Goal: Information Seeking & Learning: Compare options

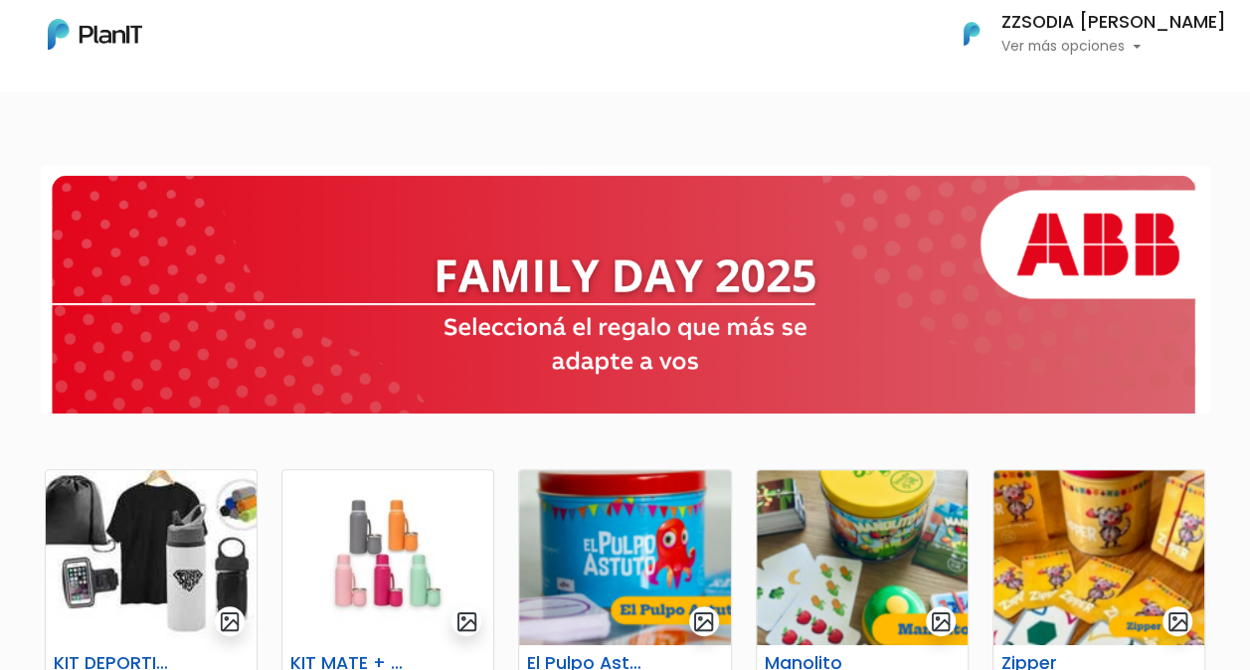
click at [762, 72] on nav "Mis Compras Mi Lista Editar Información Cerrar Sesión ZZSODIA [PERSON_NAME] Ver…" at bounding box center [625, 46] width 1250 height 92
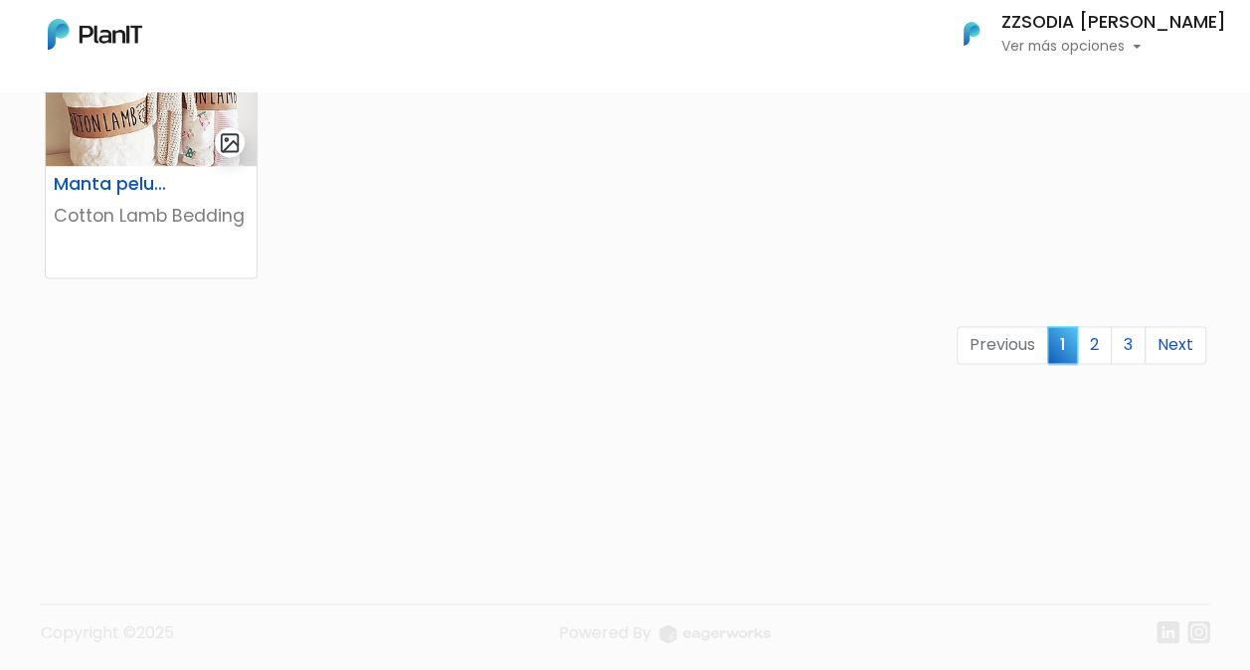
scroll to position [1420, 0]
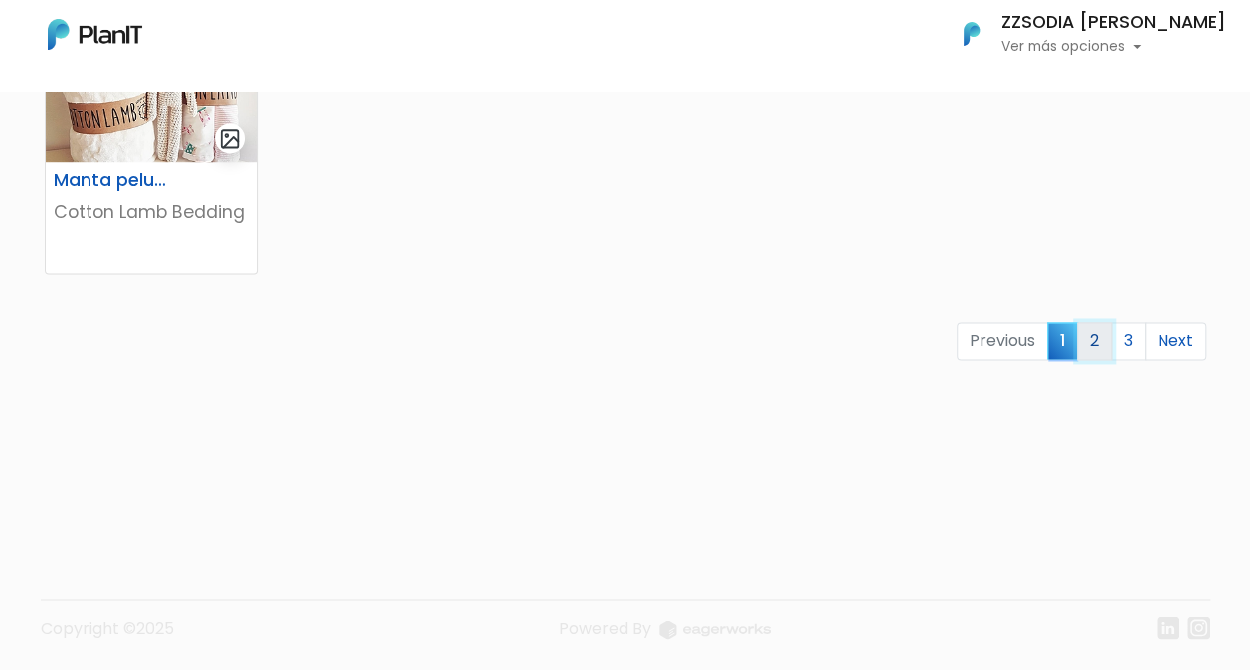
click at [1112, 340] on link "2" at bounding box center [1094, 341] width 35 height 38
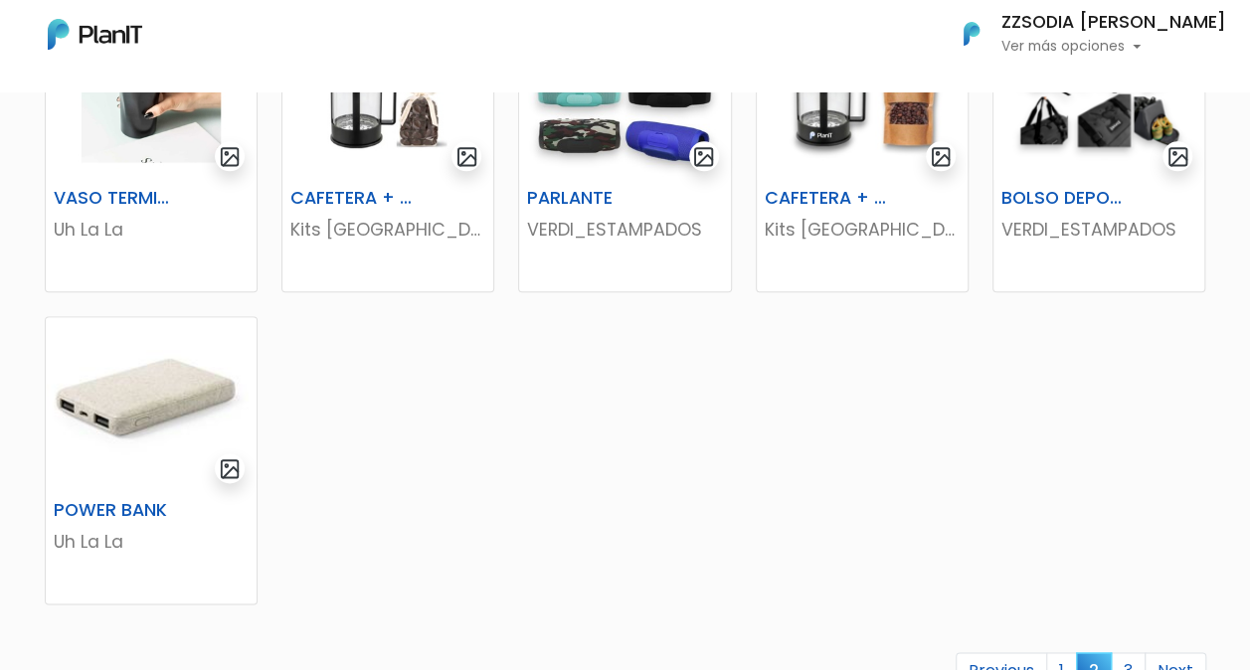
scroll to position [1094, 0]
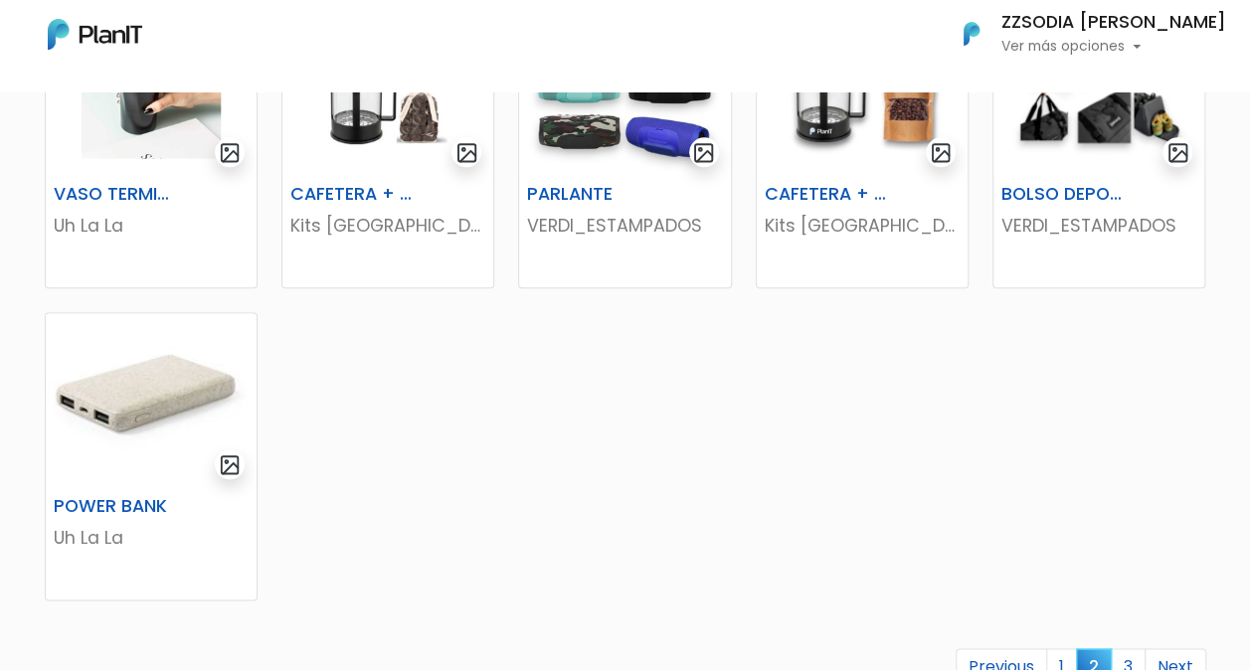
click at [1128, 664] on link "3" at bounding box center [1128, 668] width 35 height 38
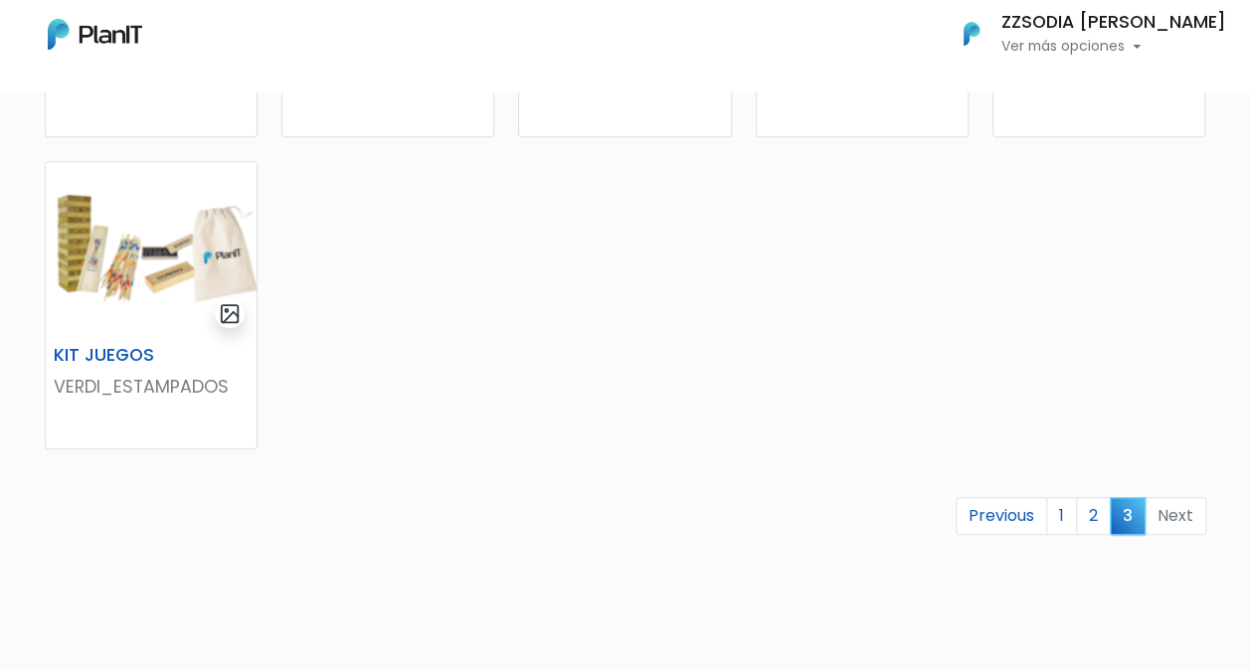
scroll to position [696, 0]
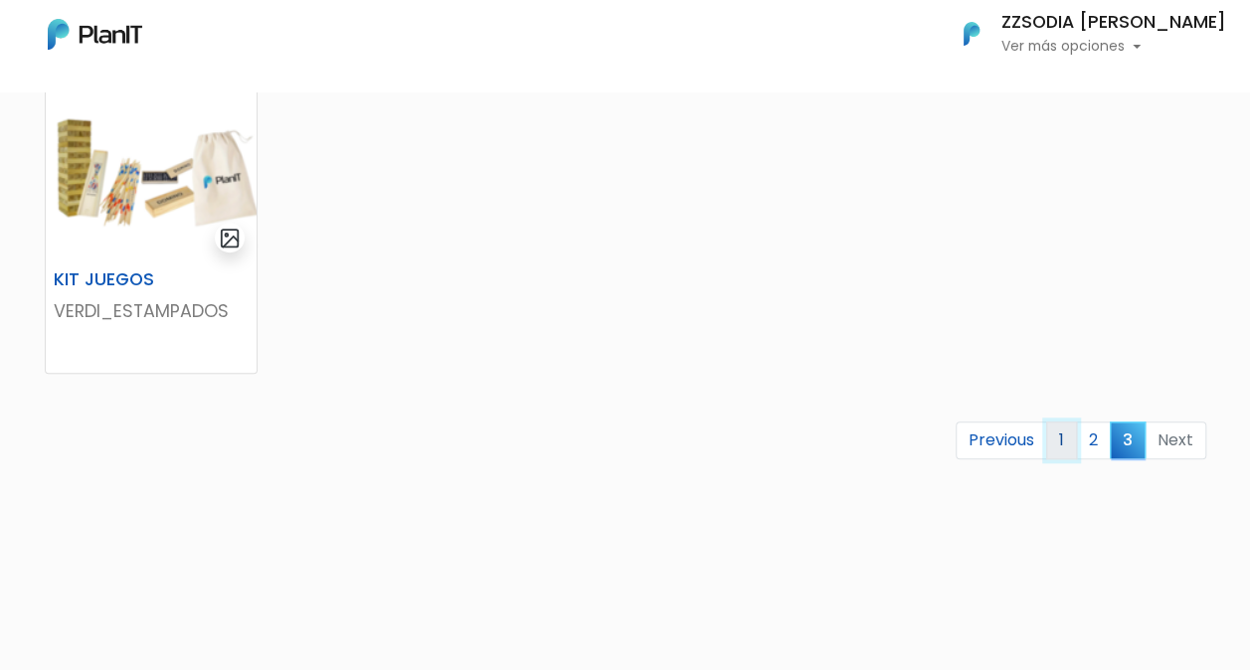
click at [1066, 438] on link "1" at bounding box center [1061, 441] width 31 height 38
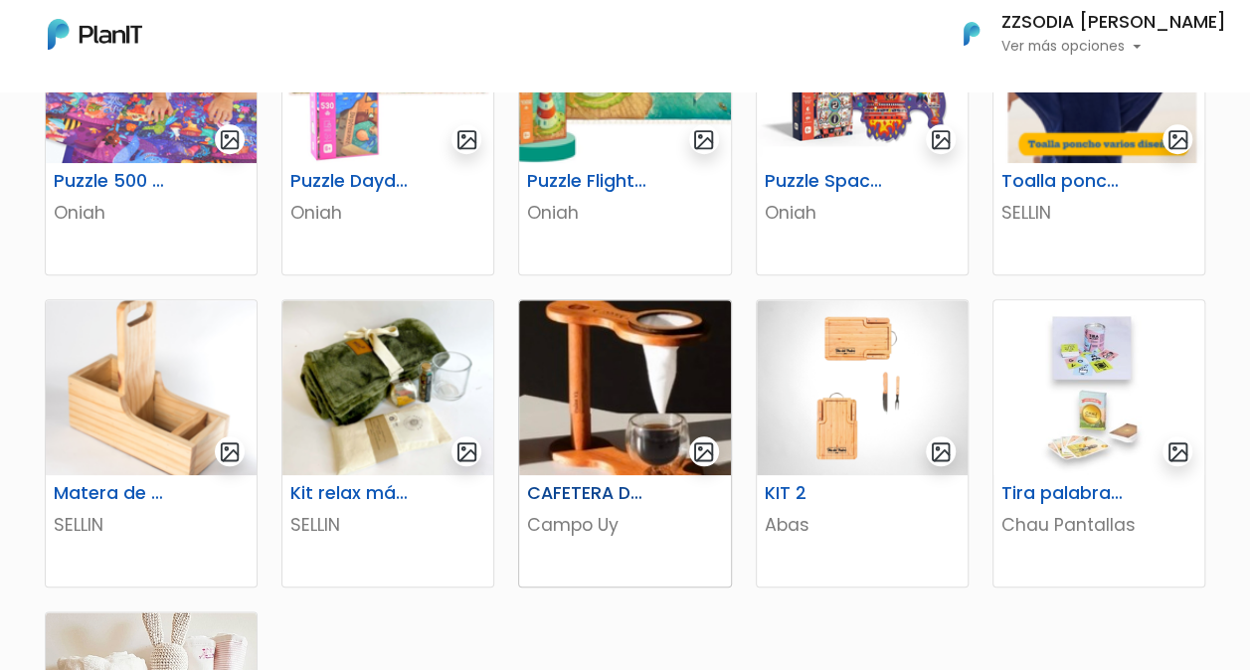
scroll to position [796, 0]
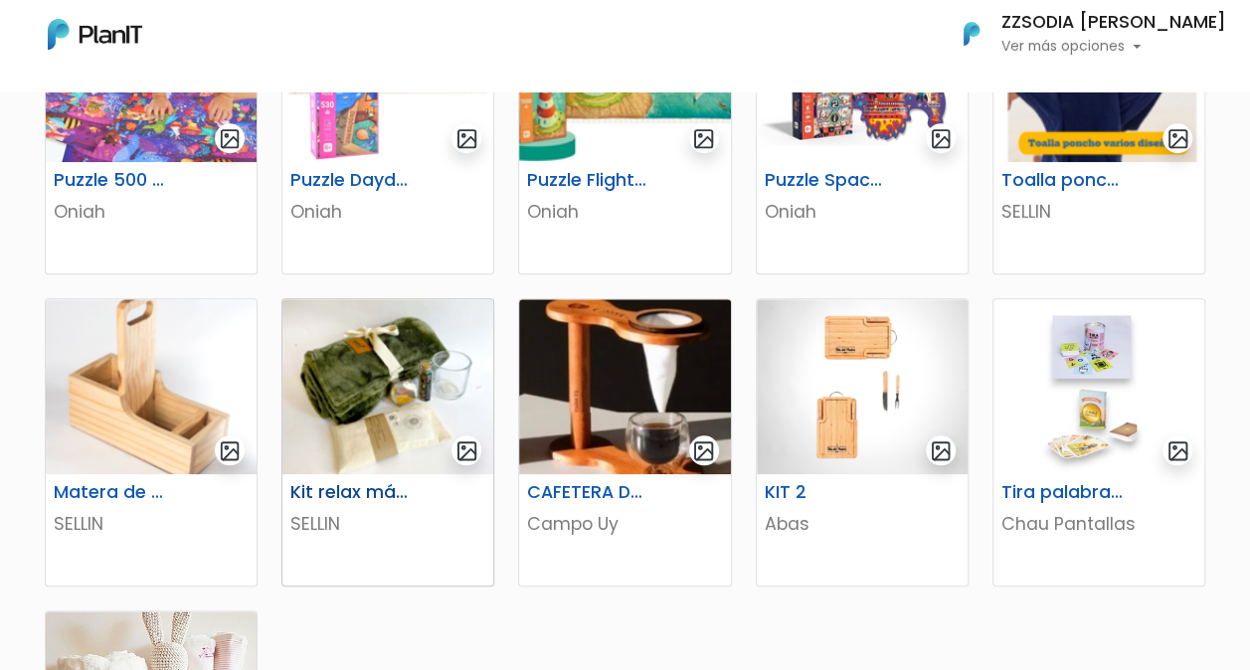
click at [356, 368] on img at bounding box center [387, 386] width 211 height 175
click at [843, 388] on img at bounding box center [862, 386] width 211 height 175
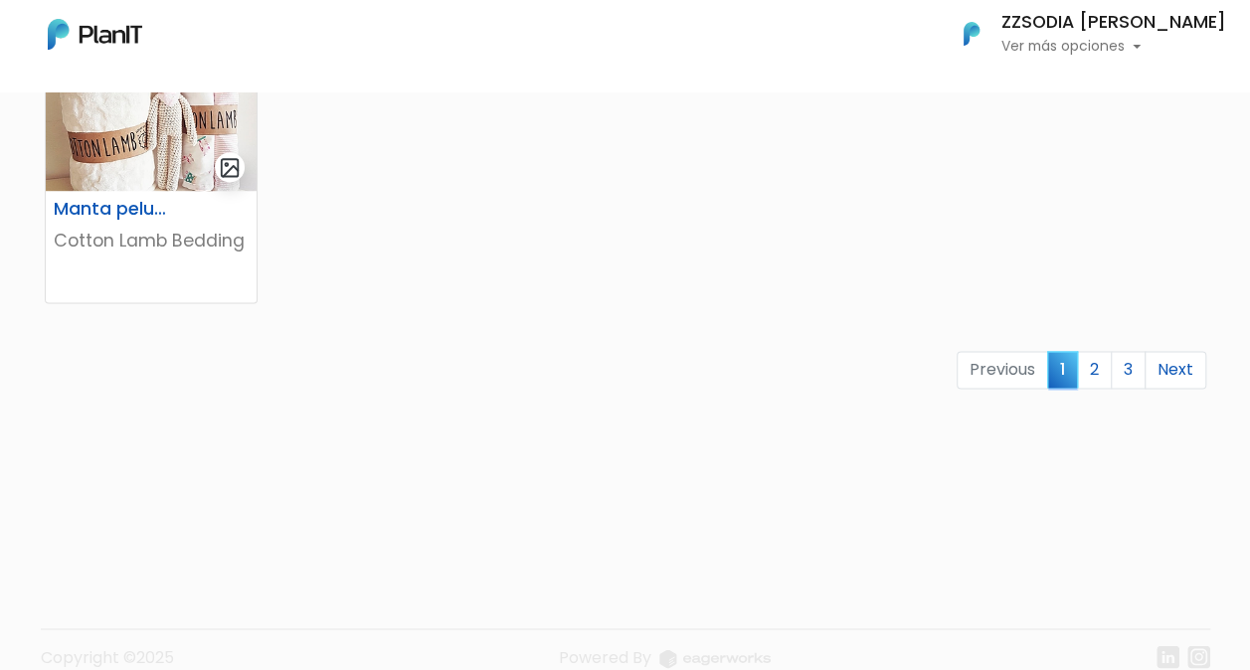
scroll to position [1392, 0]
click at [1089, 368] on link "2" at bounding box center [1094, 369] width 35 height 38
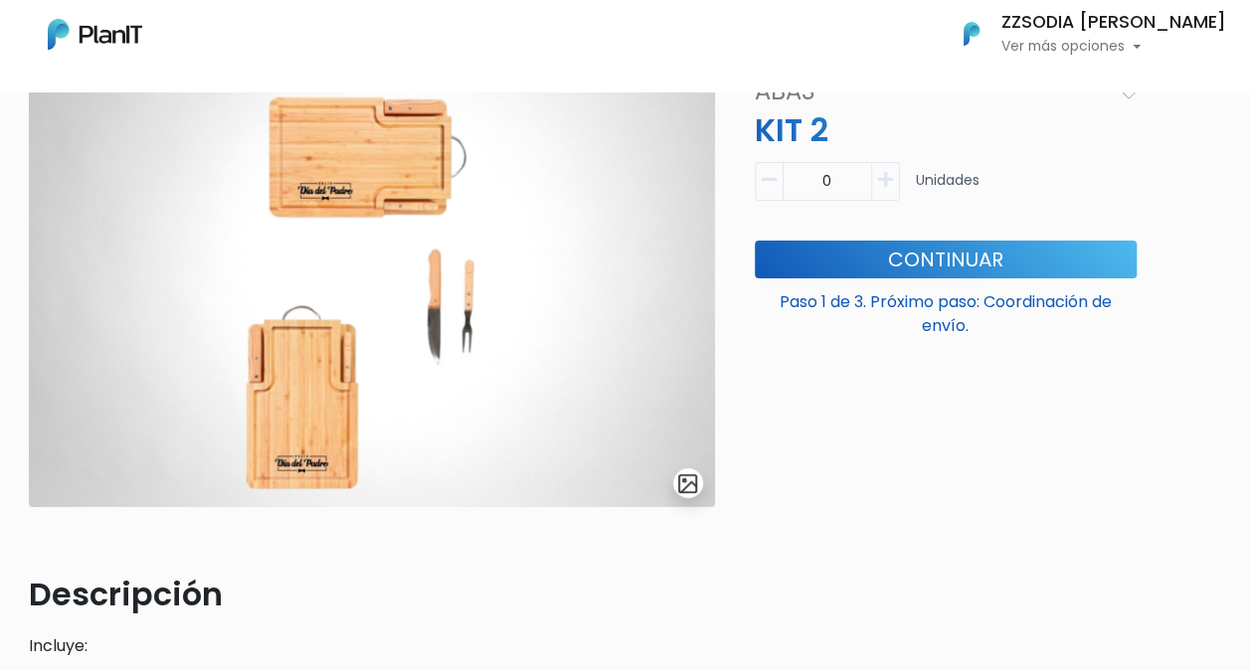
scroll to position [20, 0]
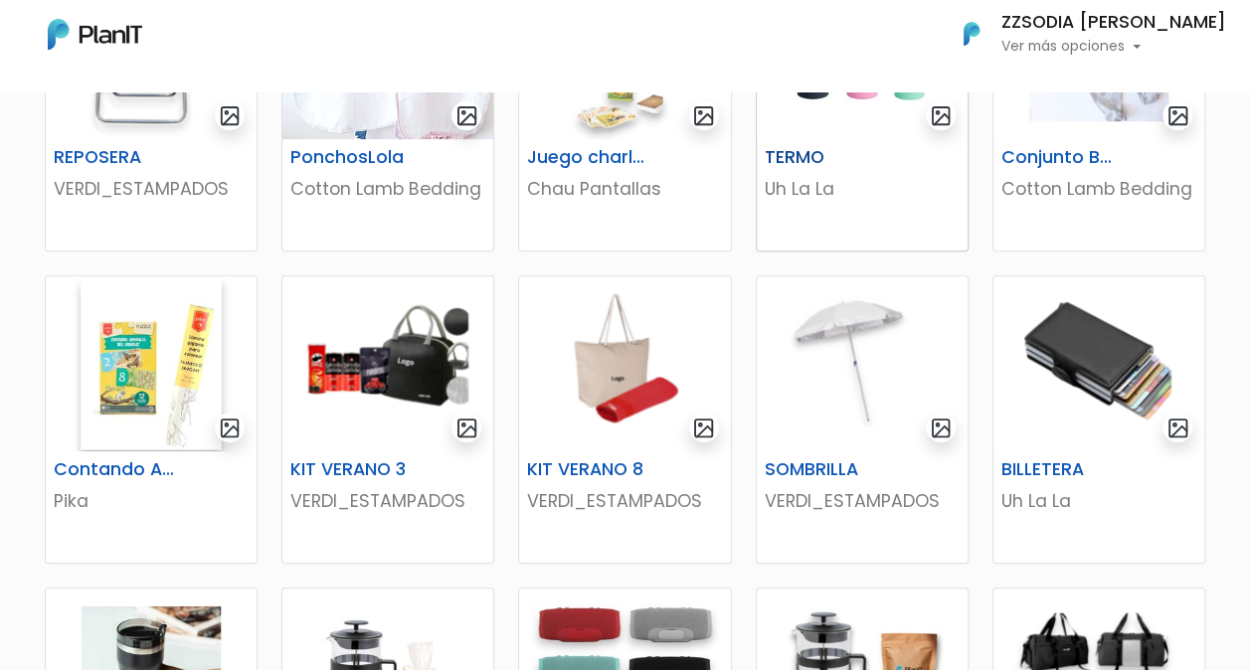
scroll to position [597, 0]
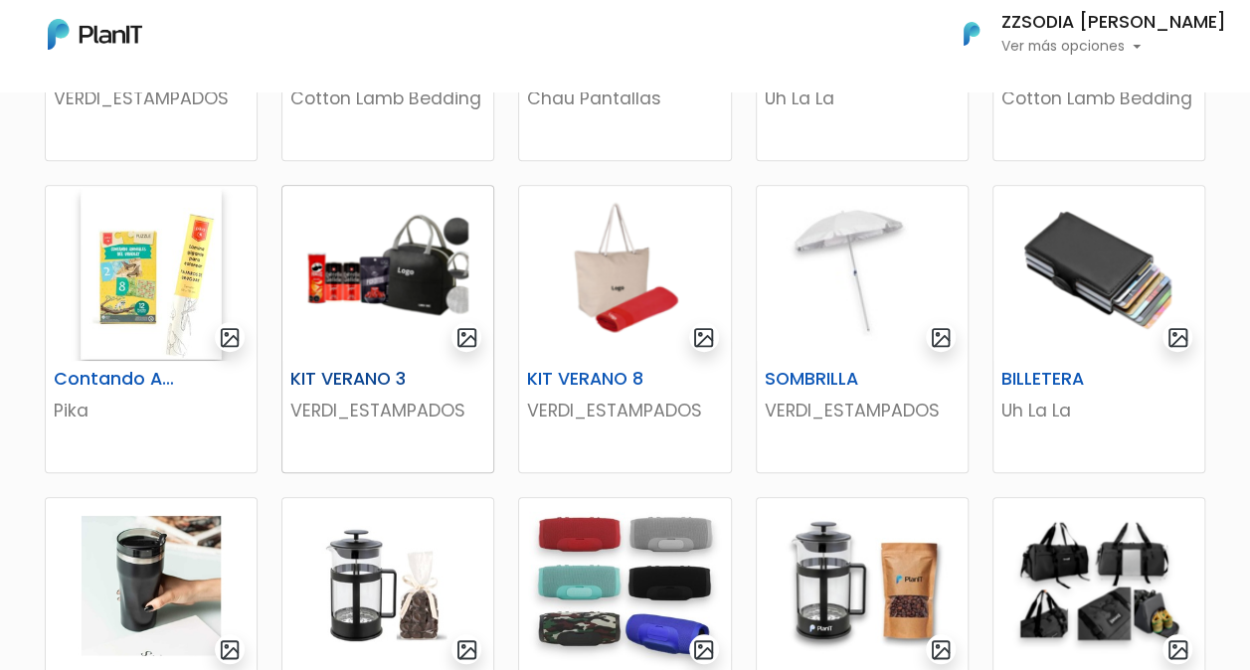
click at [392, 269] on img at bounding box center [387, 273] width 211 height 175
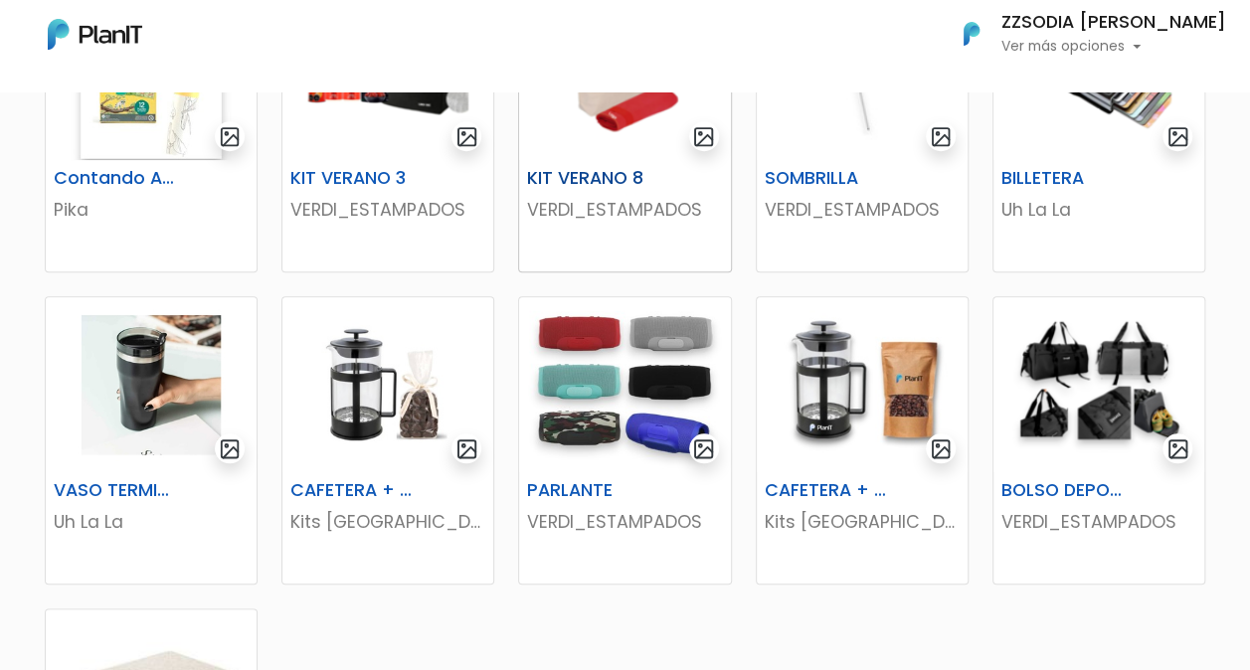
scroll to position [895, 0]
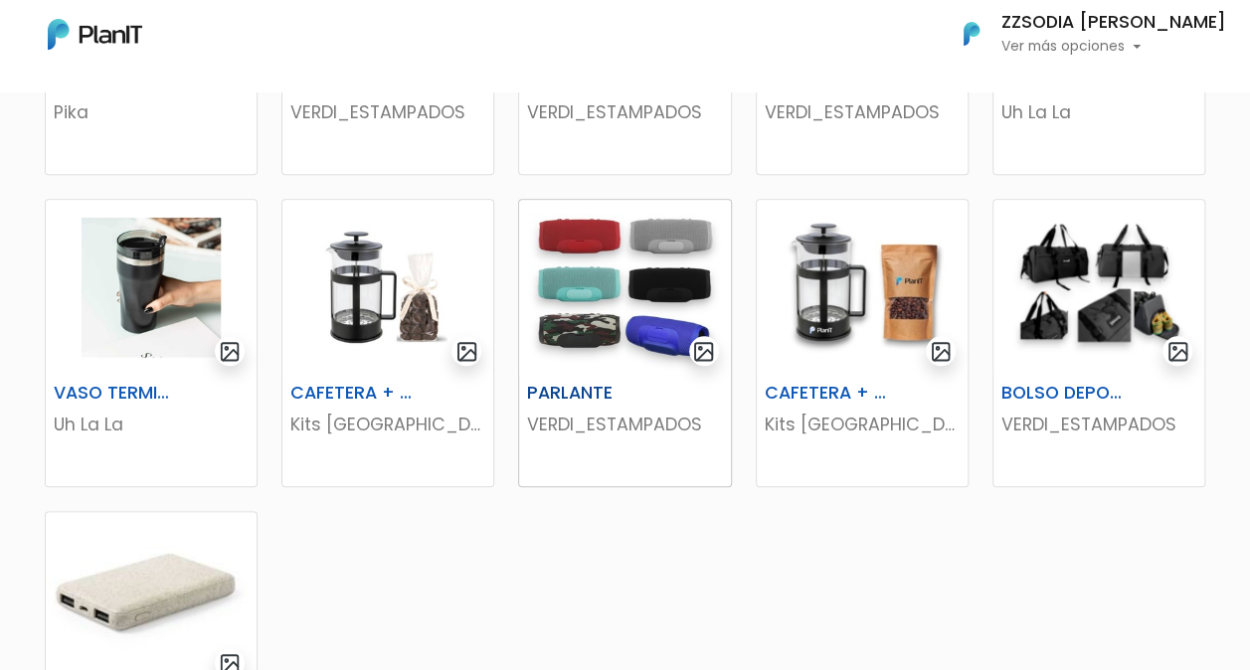
click at [593, 276] on img at bounding box center [624, 287] width 211 height 175
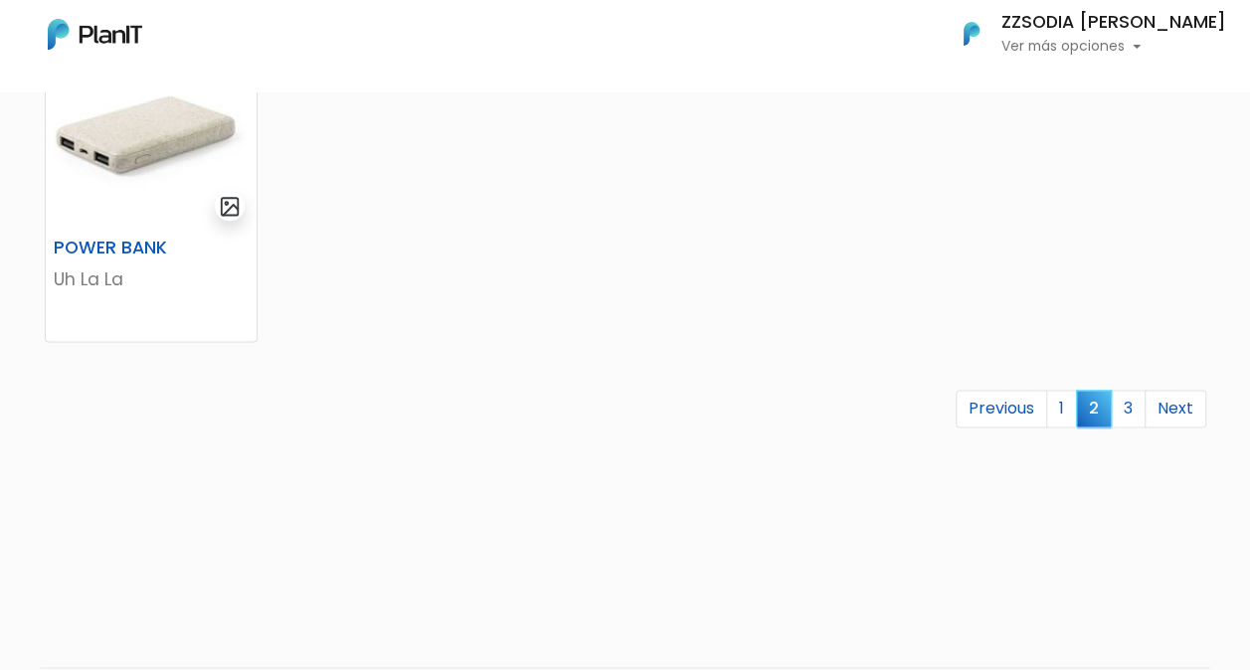
scroll to position [1392, 0]
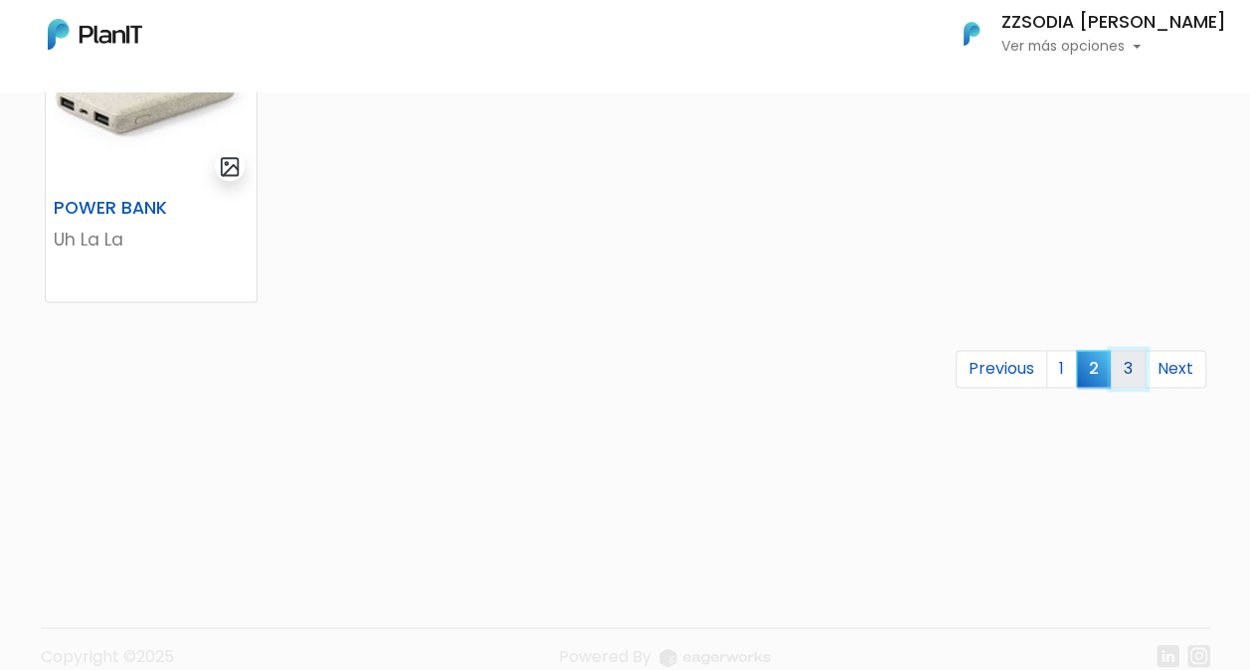
click at [1134, 364] on link "3" at bounding box center [1128, 369] width 35 height 38
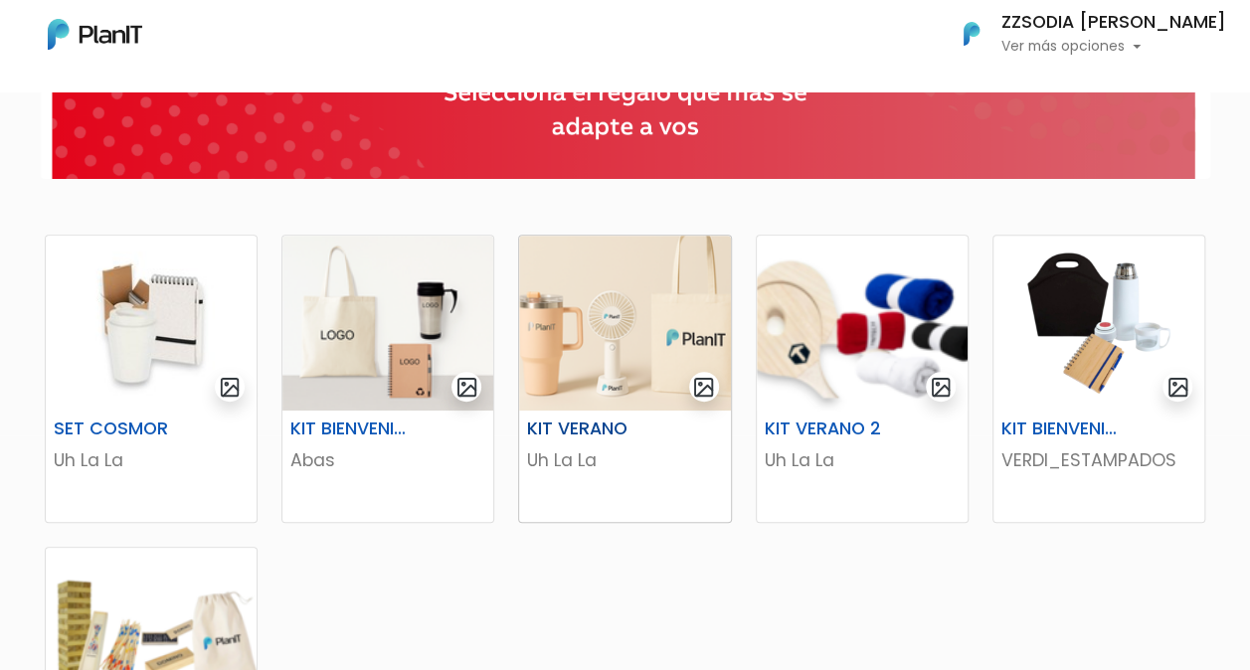
scroll to position [298, 0]
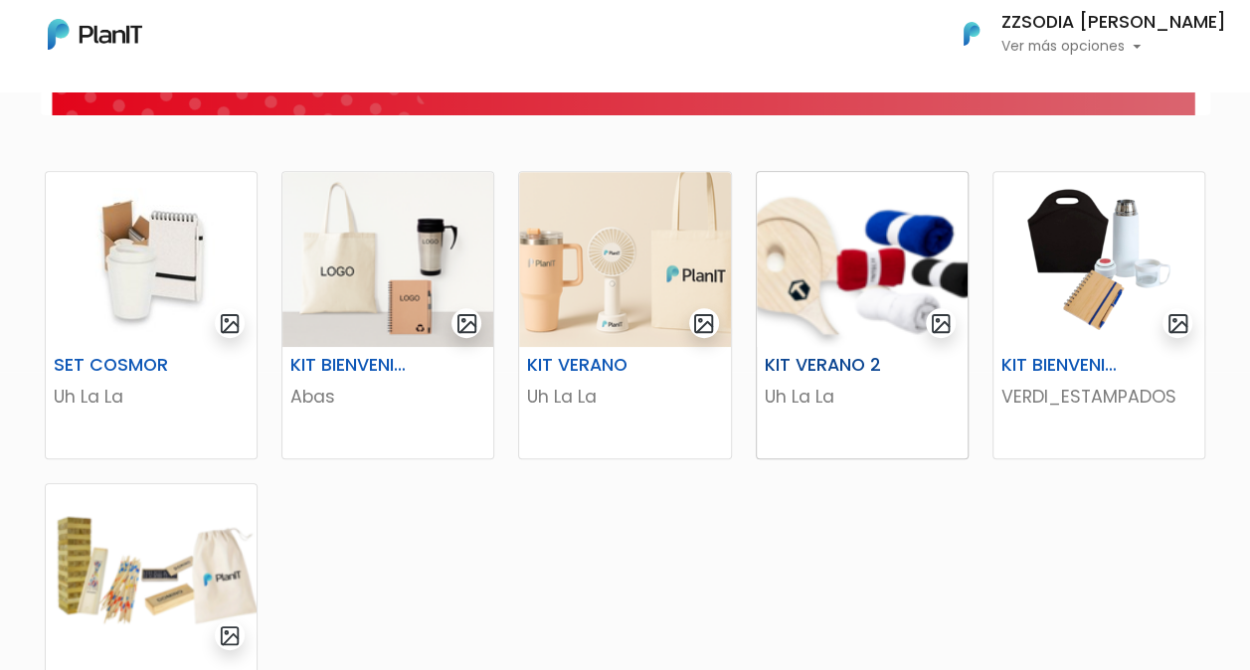
click at [863, 248] on img at bounding box center [862, 259] width 211 height 175
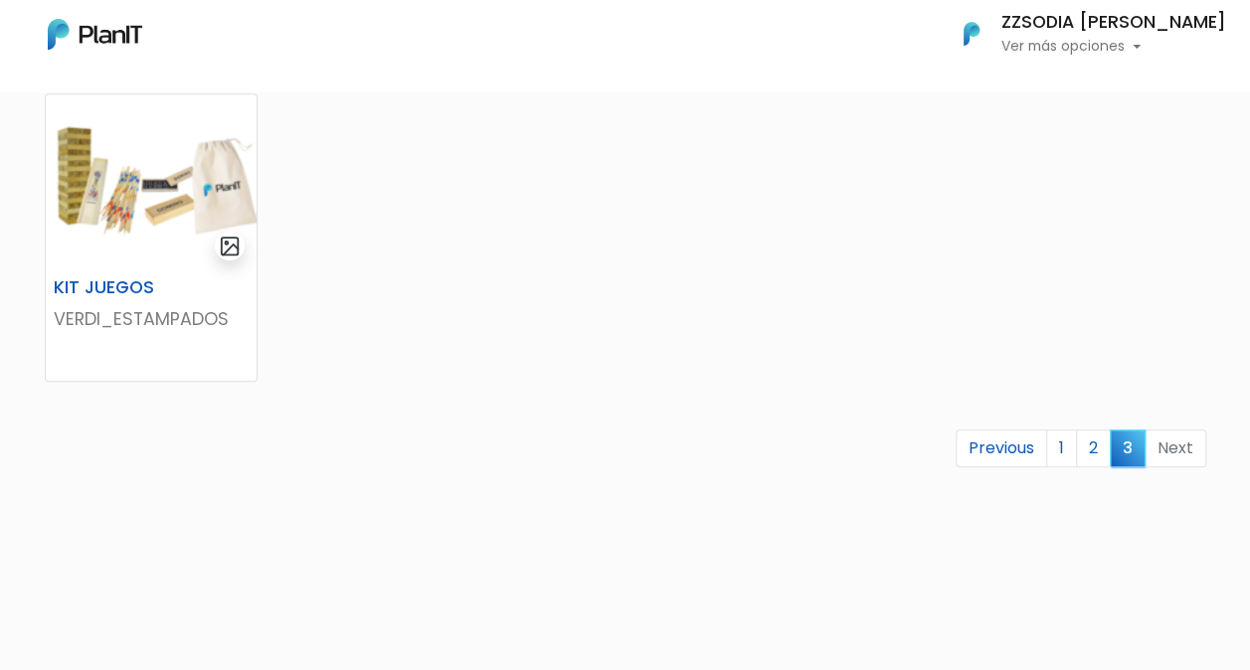
scroll to position [696, 0]
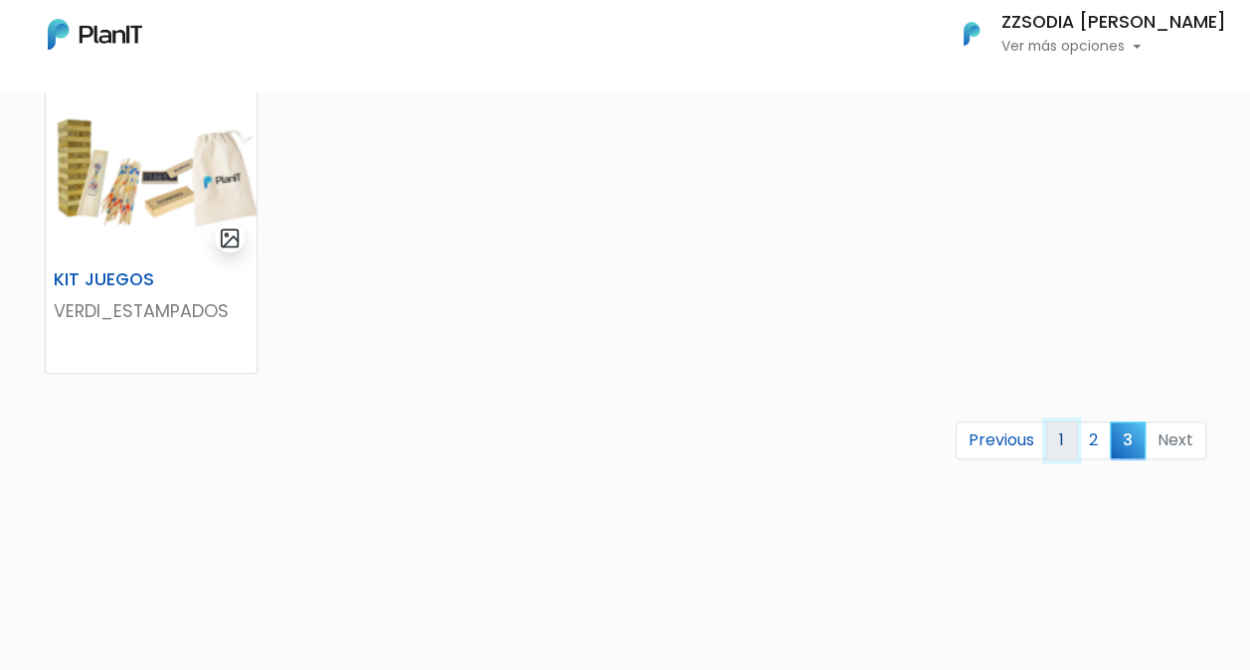
click at [1066, 438] on link "1" at bounding box center [1061, 441] width 31 height 38
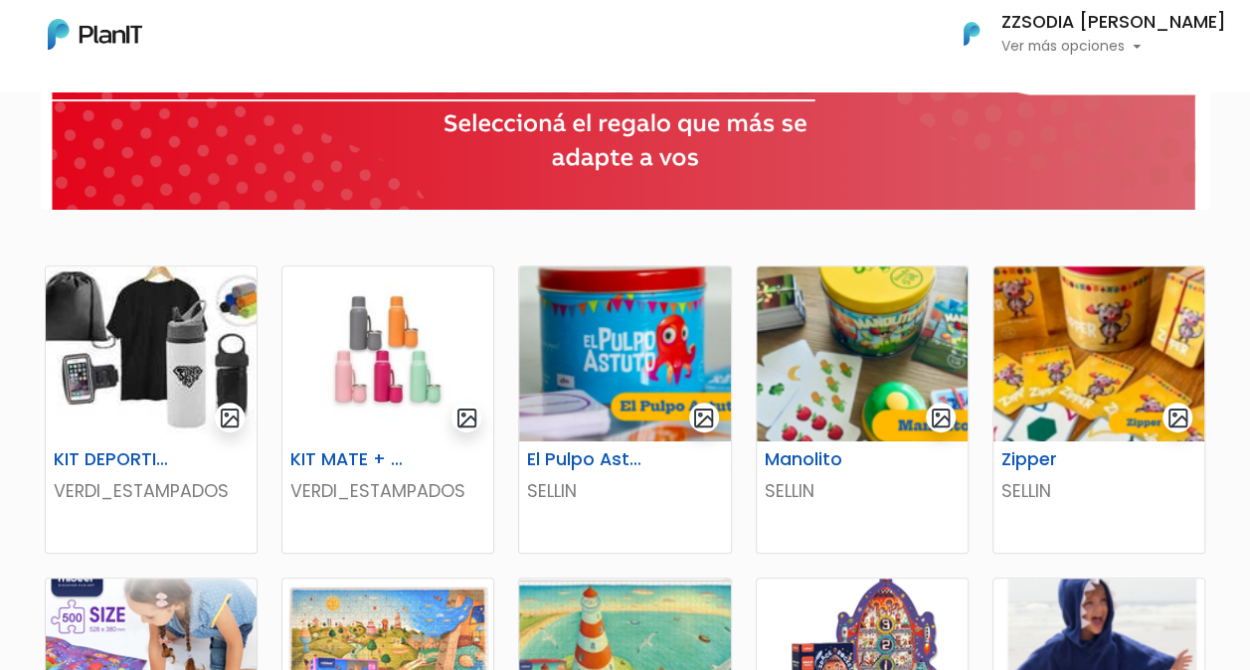
scroll to position [298, 0]
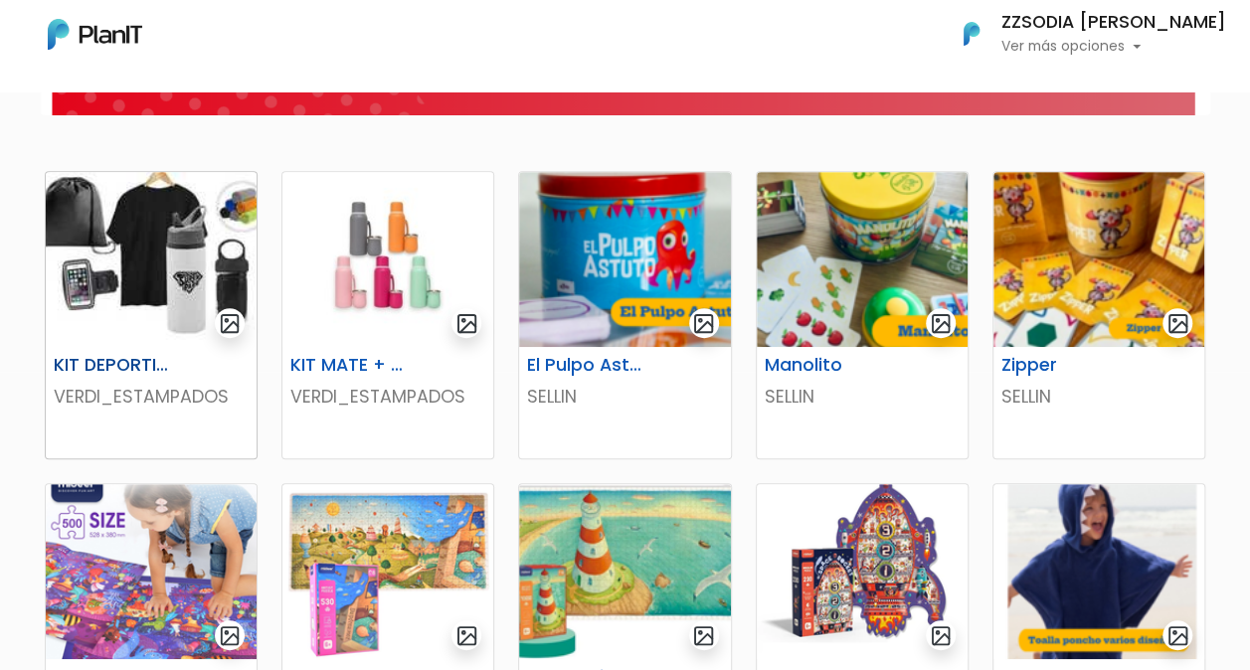
click at [155, 238] on img at bounding box center [151, 259] width 211 height 175
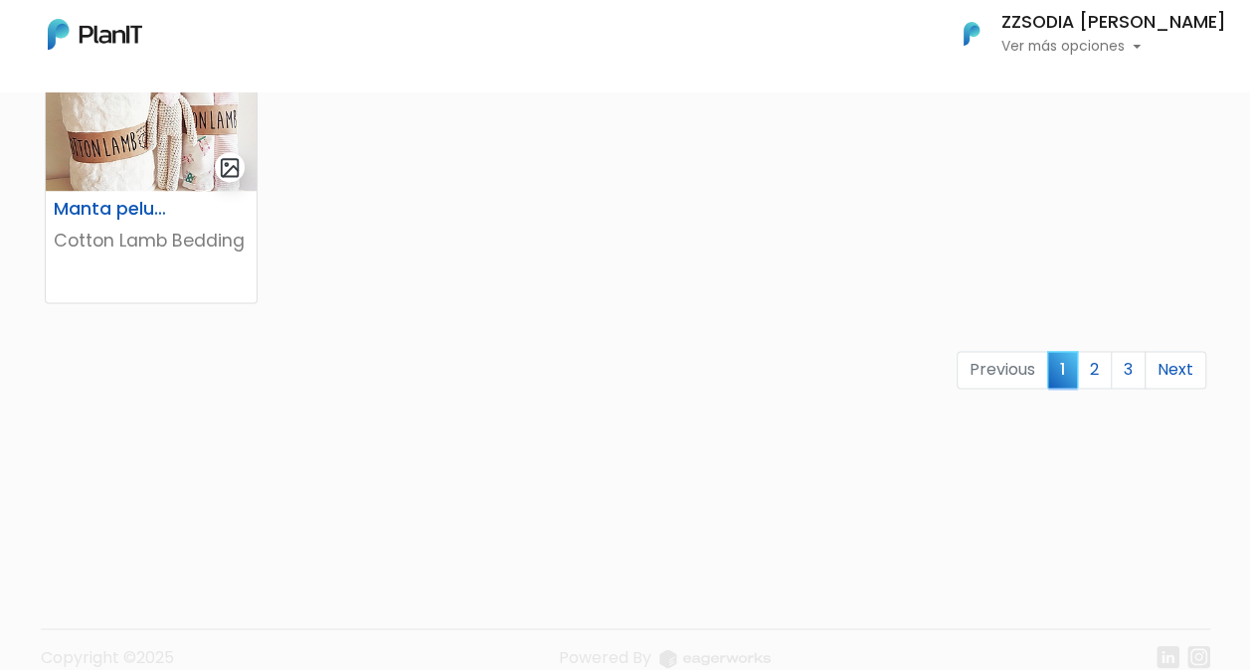
scroll to position [1392, 0]
click at [1101, 369] on link "2" at bounding box center [1094, 369] width 35 height 38
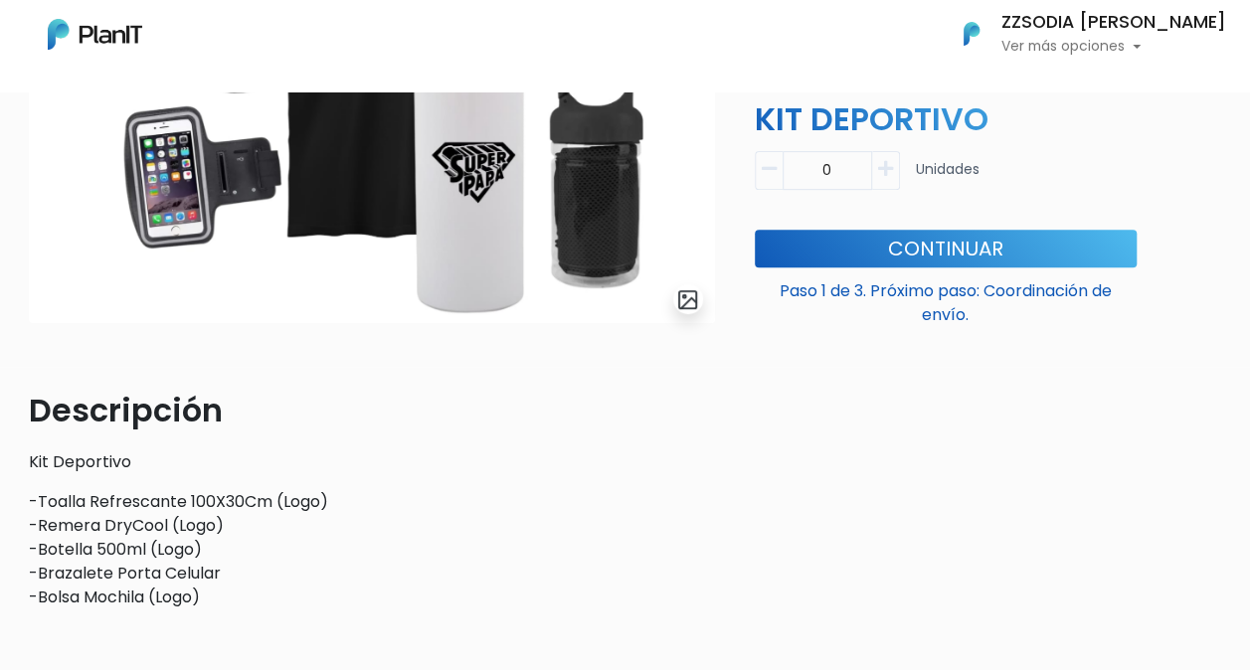
scroll to position [99, 0]
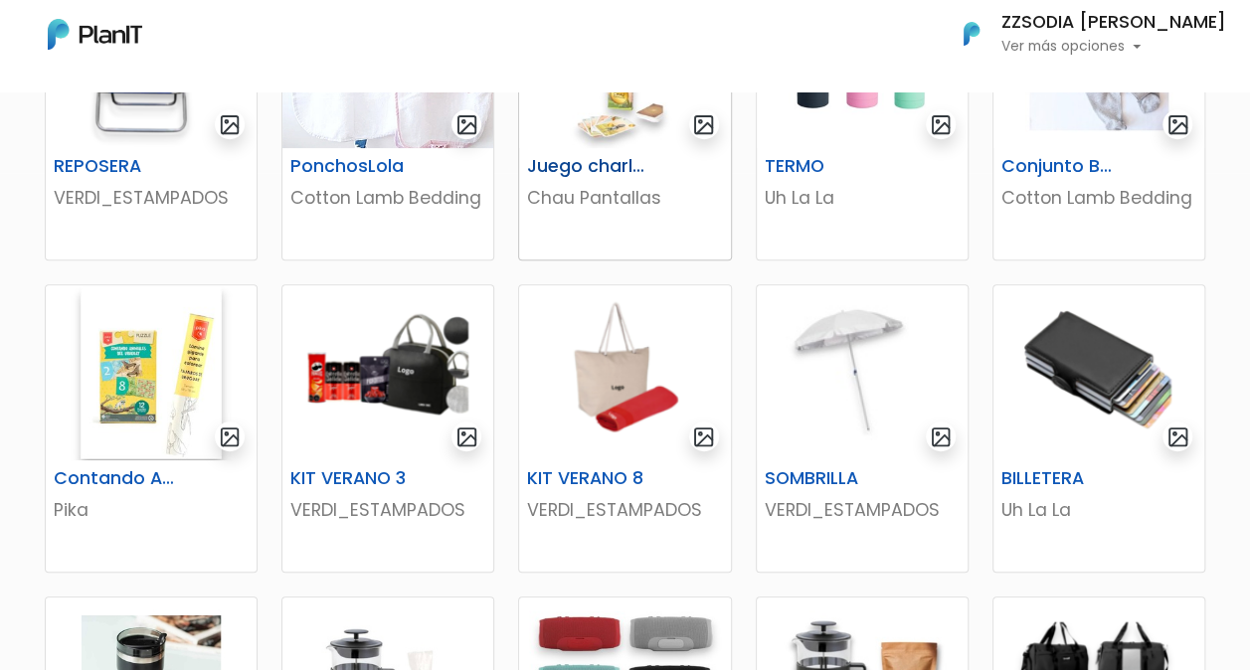
scroll to position [597, 0]
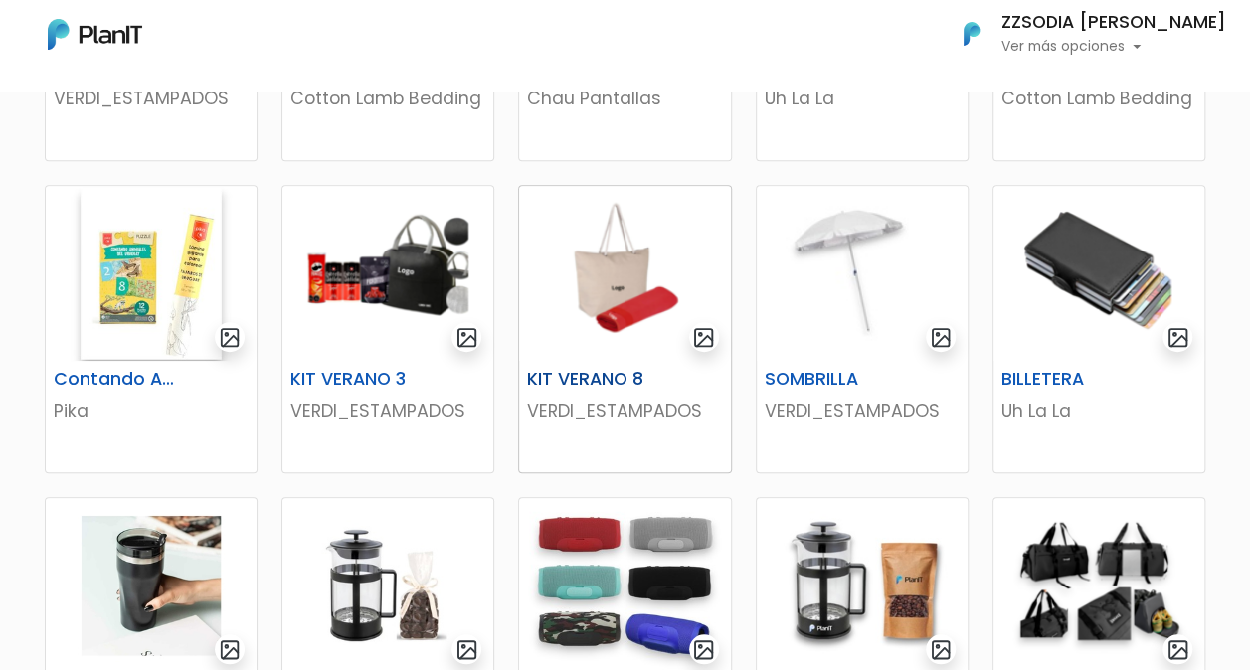
click at [641, 258] on img at bounding box center [624, 273] width 211 height 175
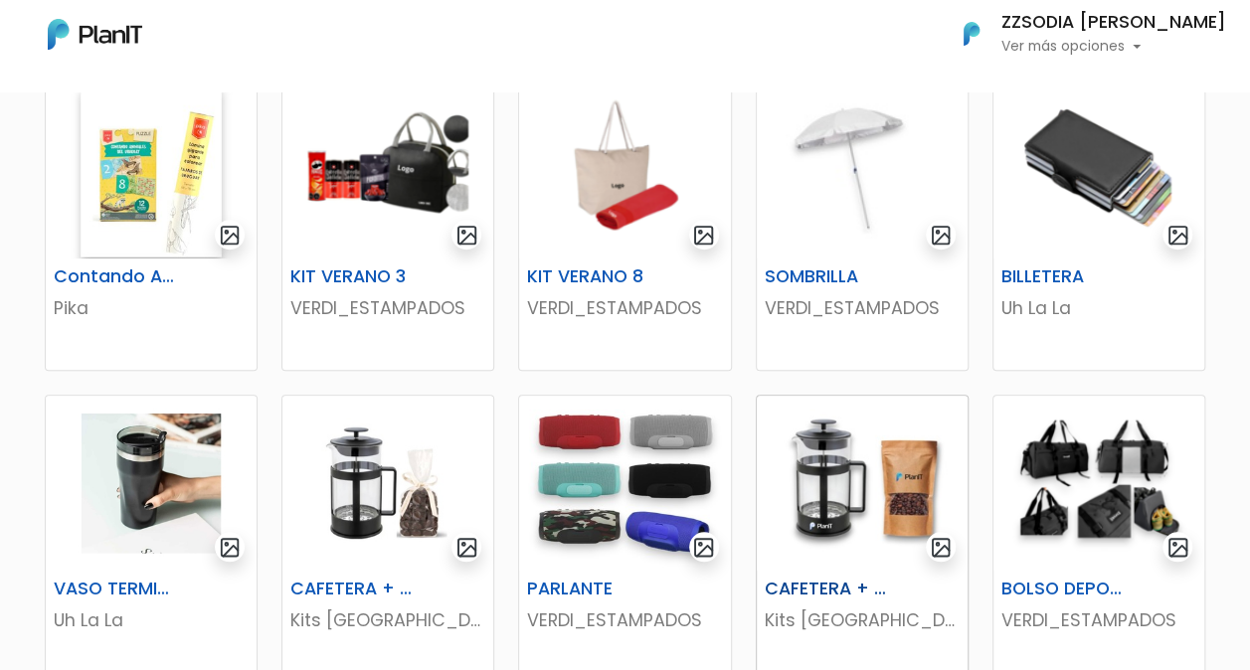
scroll to position [895, 0]
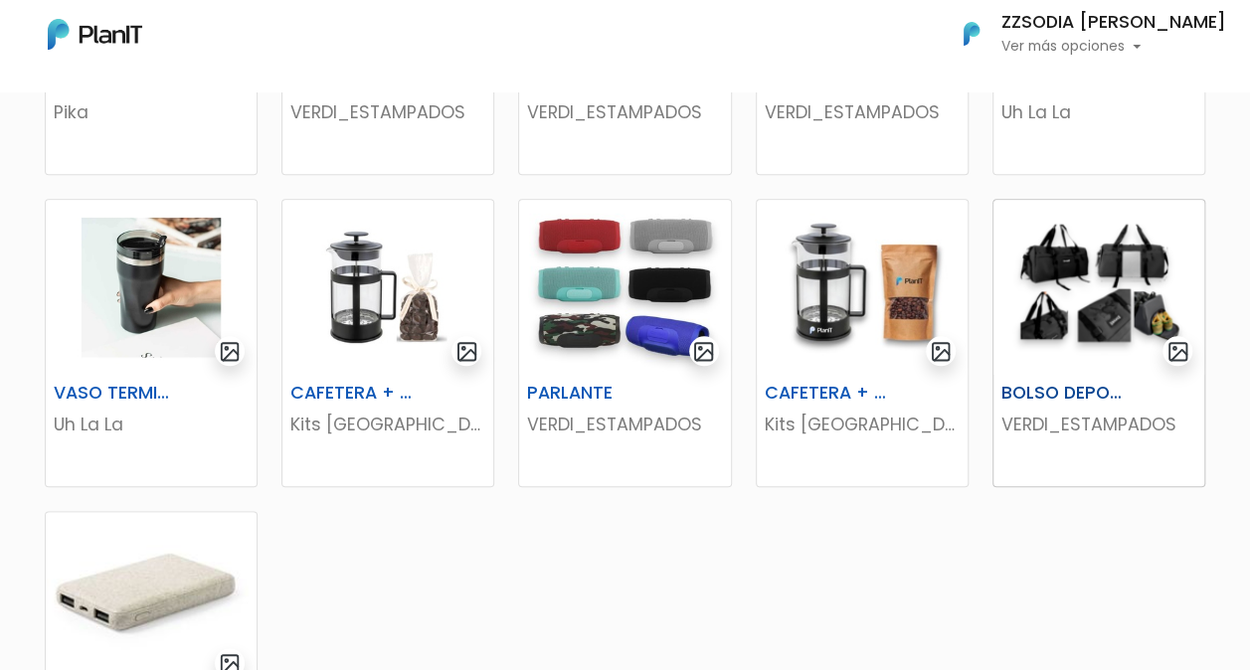
click at [1053, 273] on img at bounding box center [1099, 287] width 211 height 175
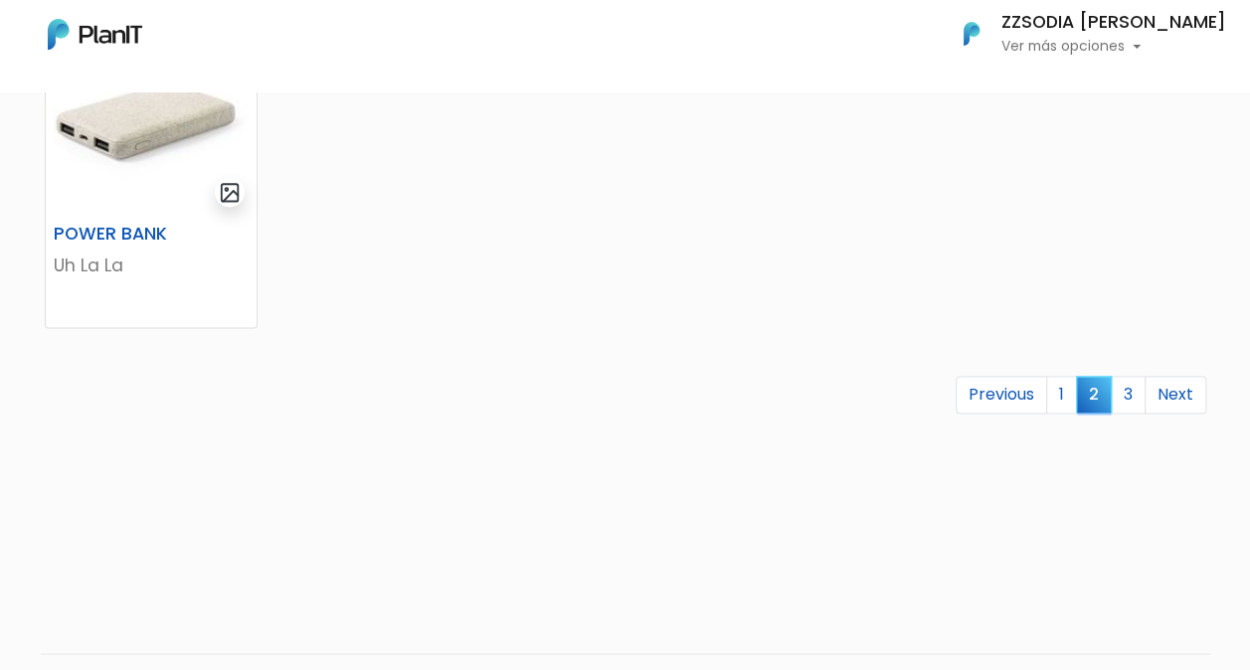
scroll to position [1420, 0]
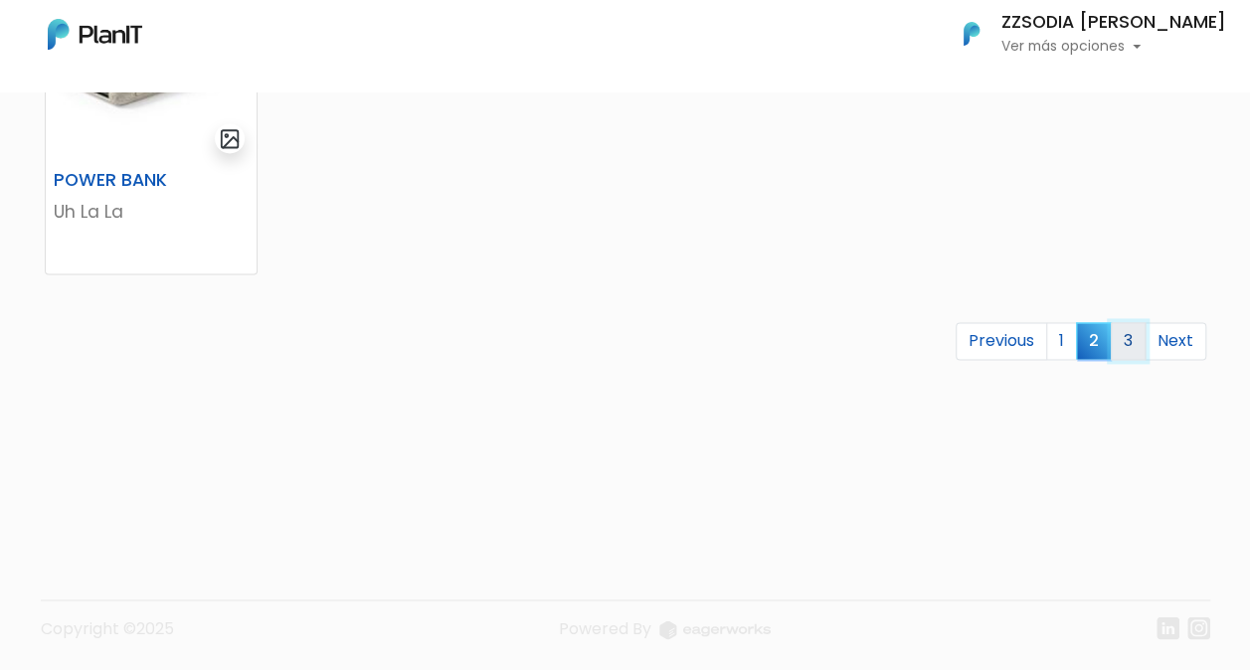
click at [1128, 338] on link "3" at bounding box center [1128, 341] width 35 height 38
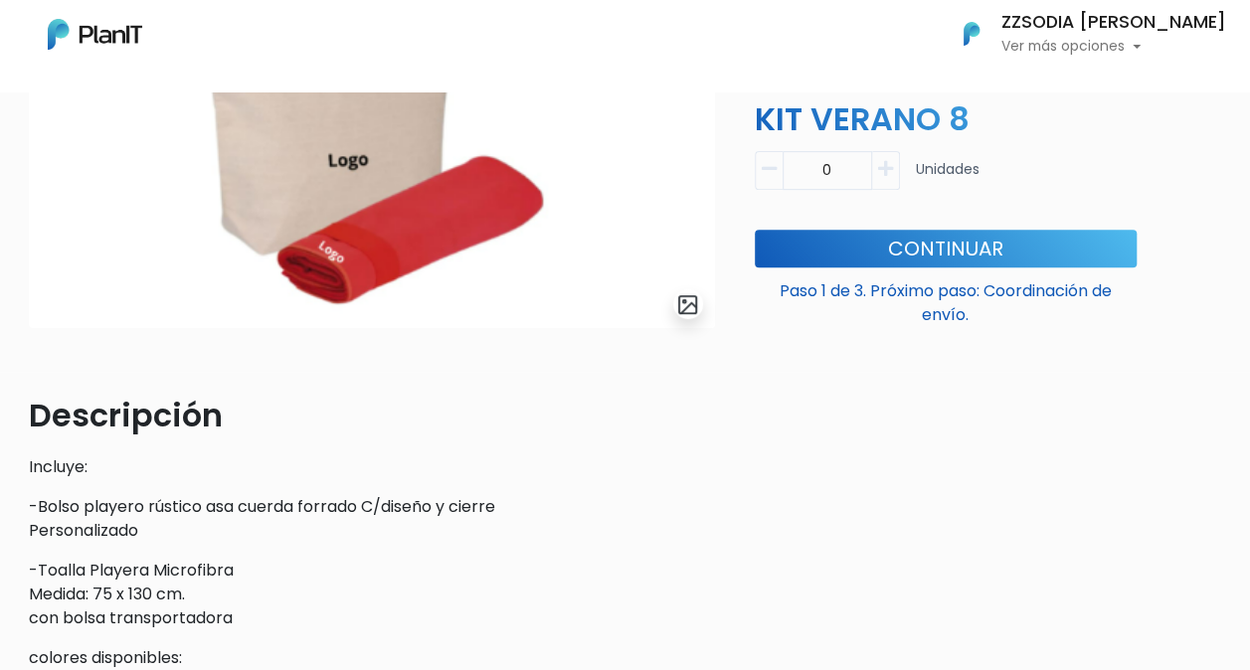
scroll to position [199, 0]
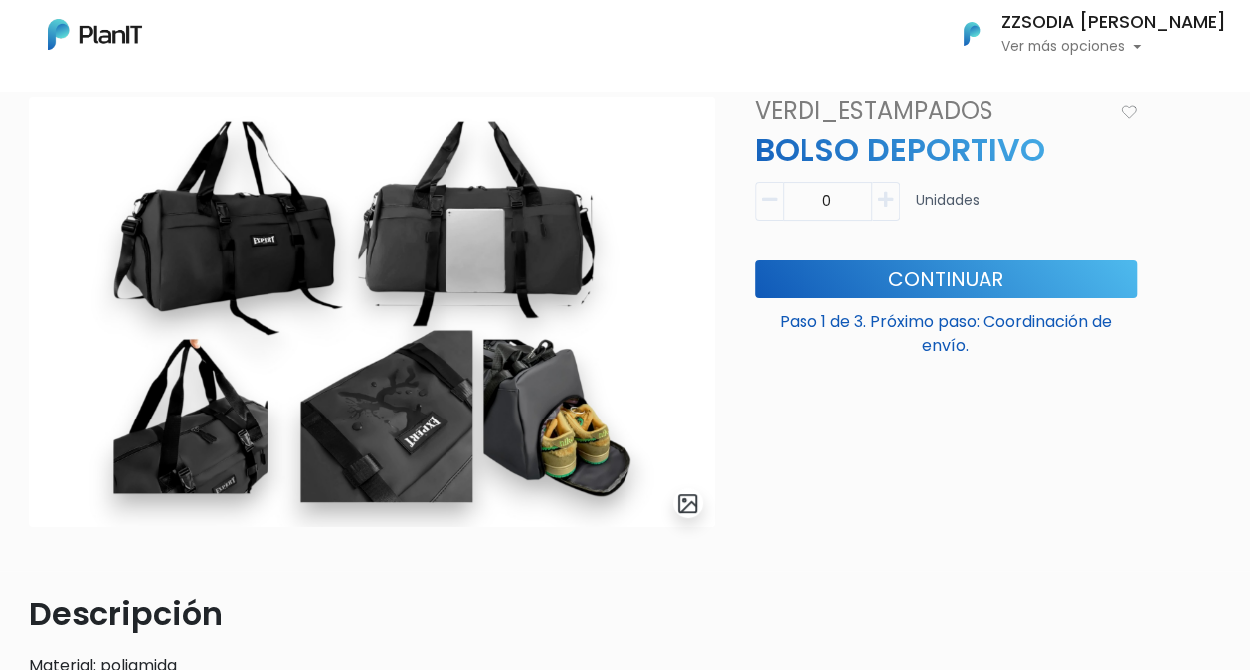
scroll to position [199, 0]
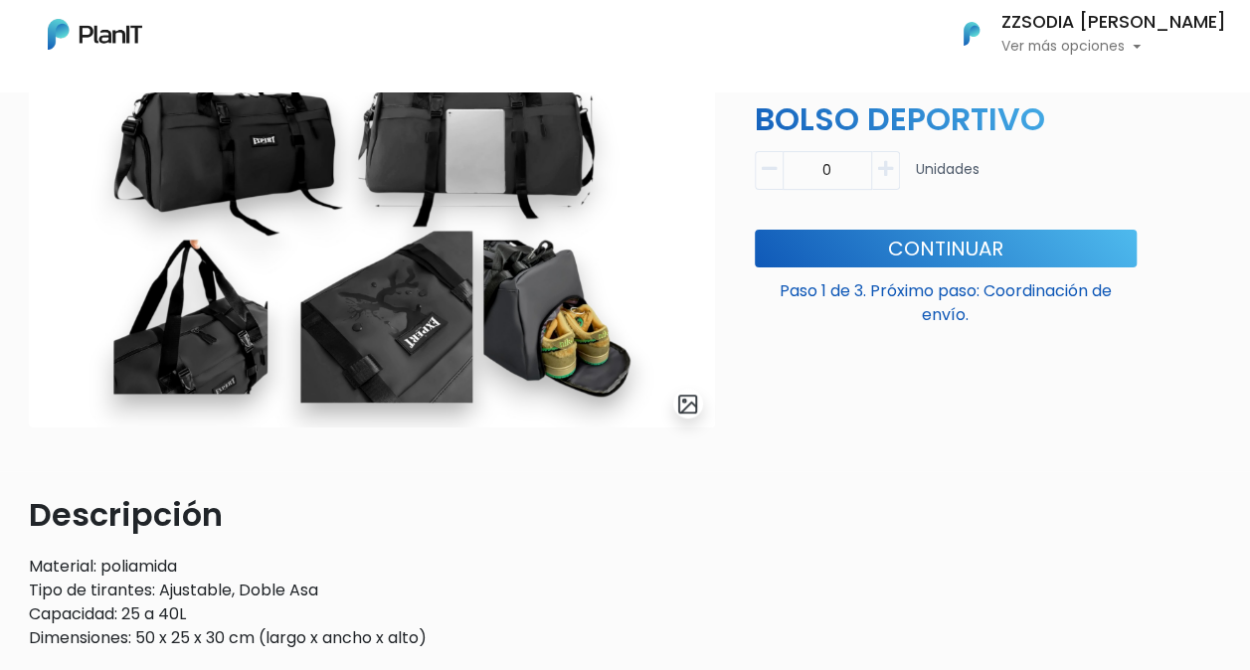
click at [217, 146] on img at bounding box center [372, 213] width 686 height 430
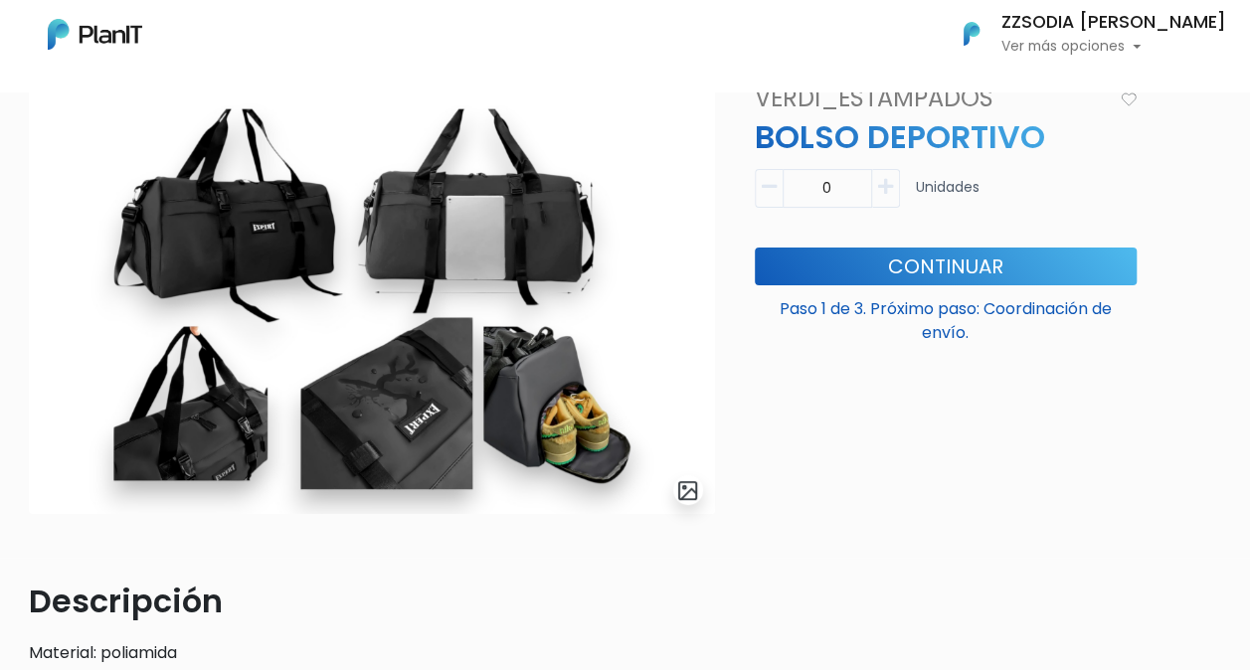
scroll to position [0, 0]
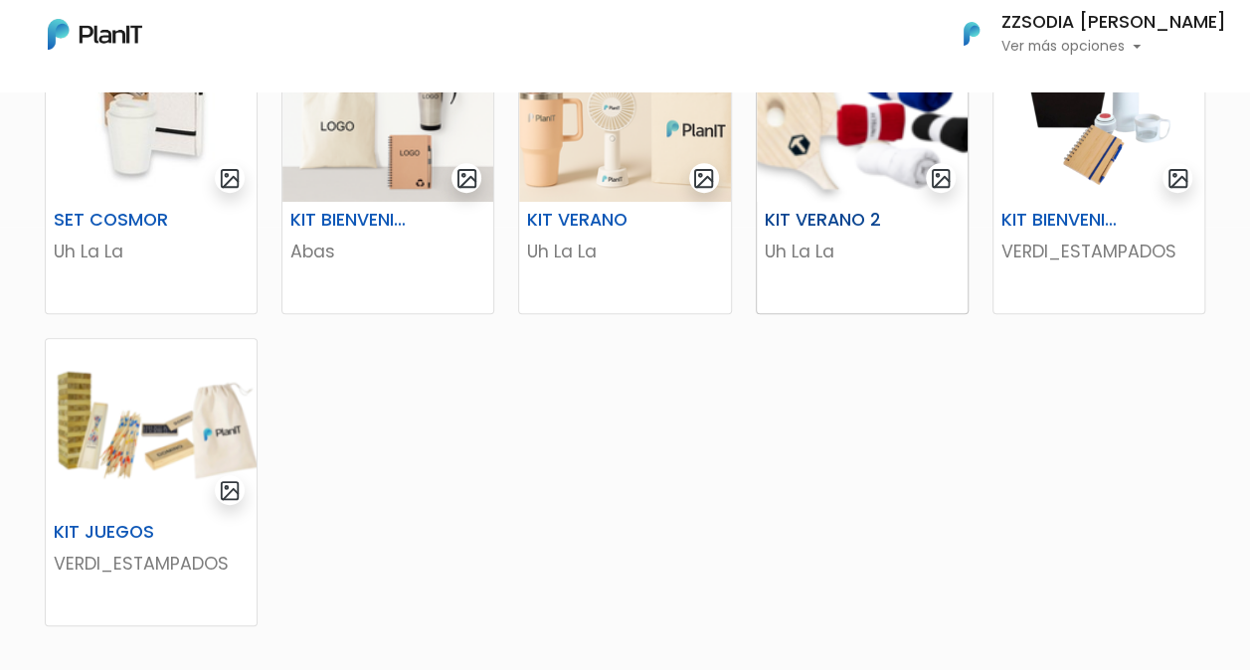
scroll to position [497, 0]
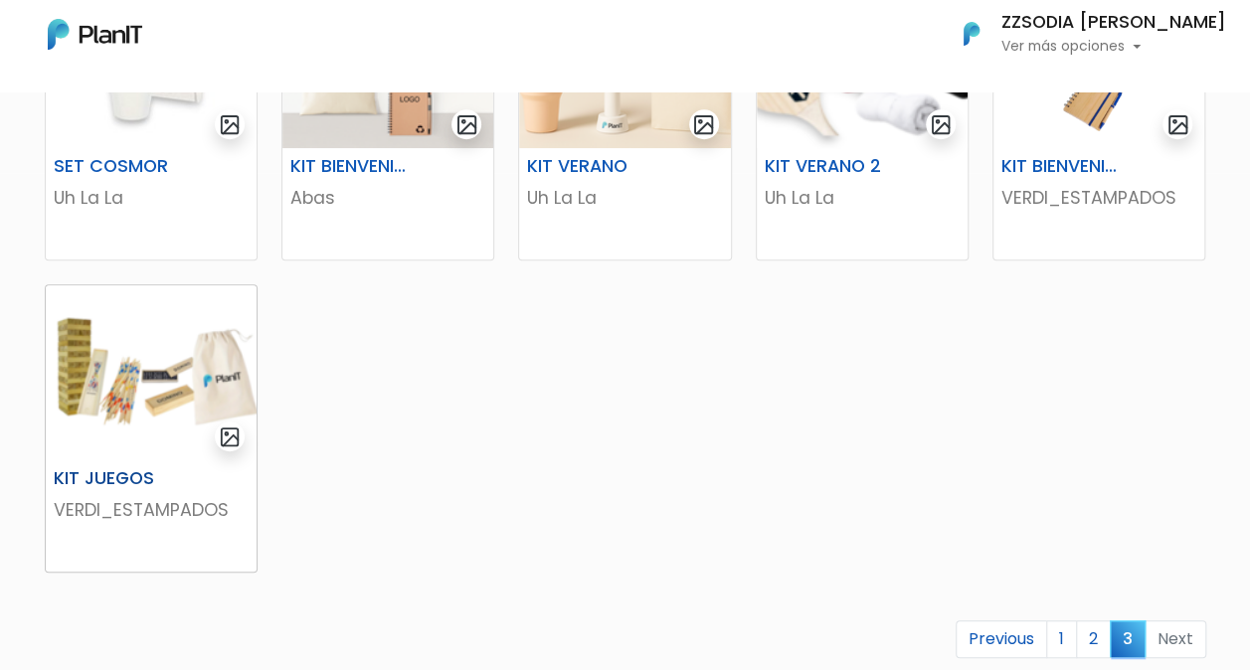
click at [153, 361] on img at bounding box center [151, 372] width 211 height 175
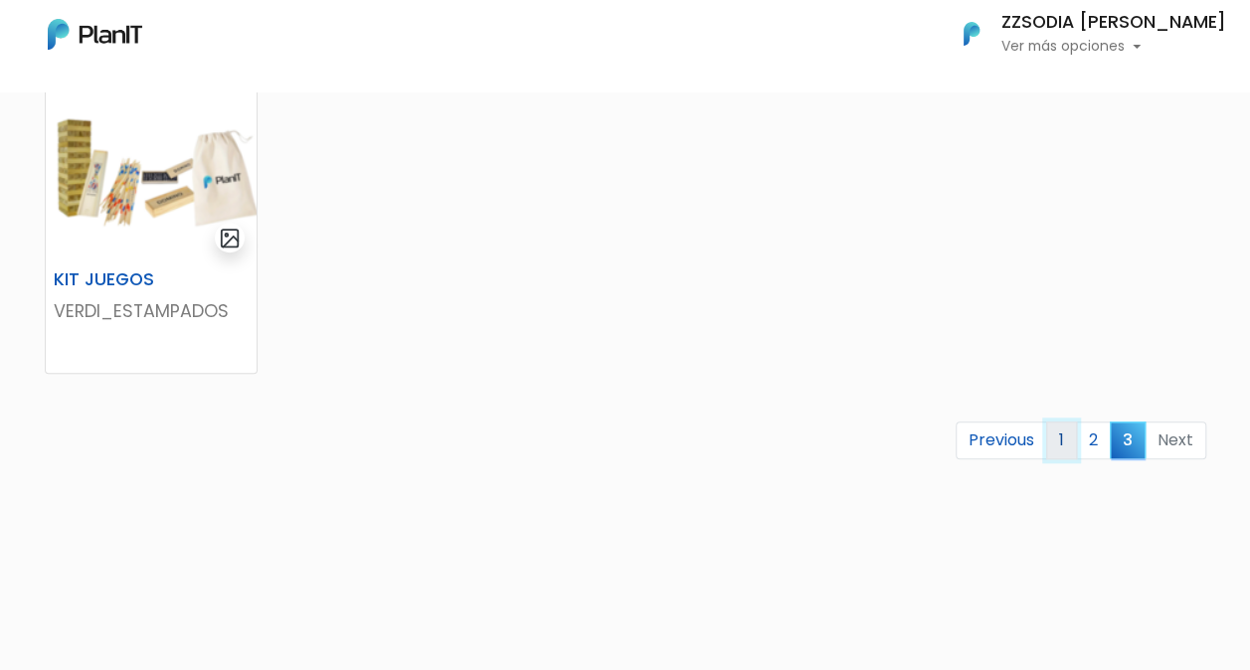
click at [1068, 440] on link "1" at bounding box center [1061, 441] width 31 height 38
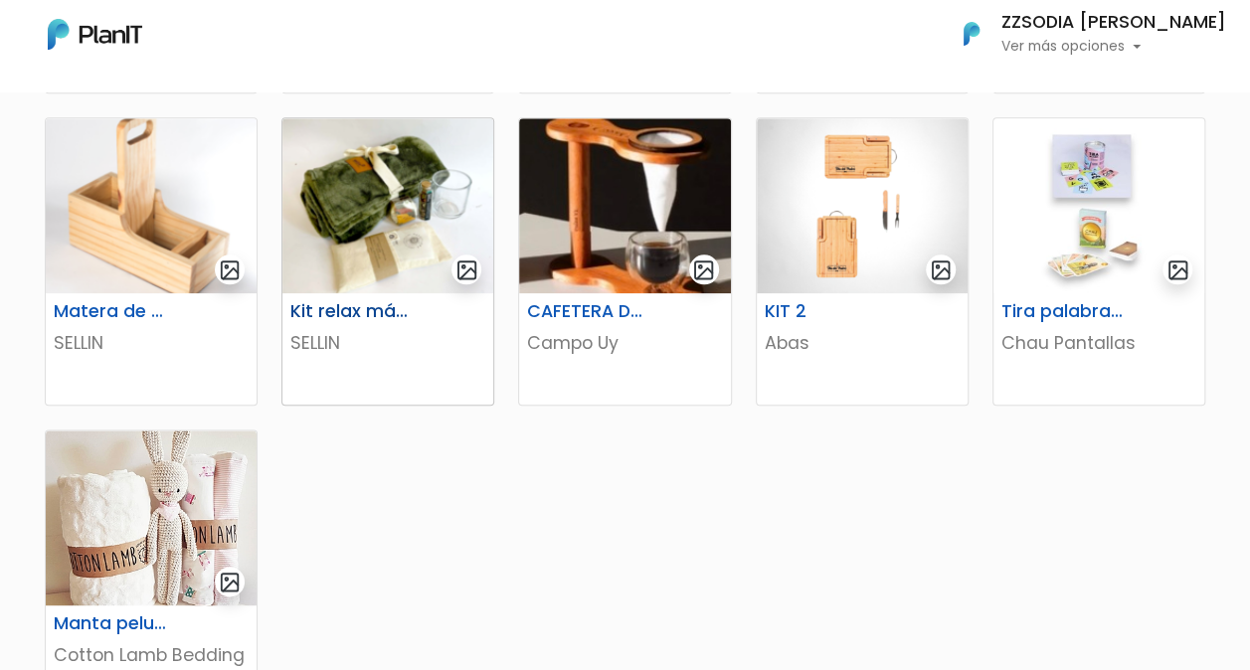
scroll to position [995, 0]
